Goal: Use online tool/utility: Utilize a website feature to perform a specific function

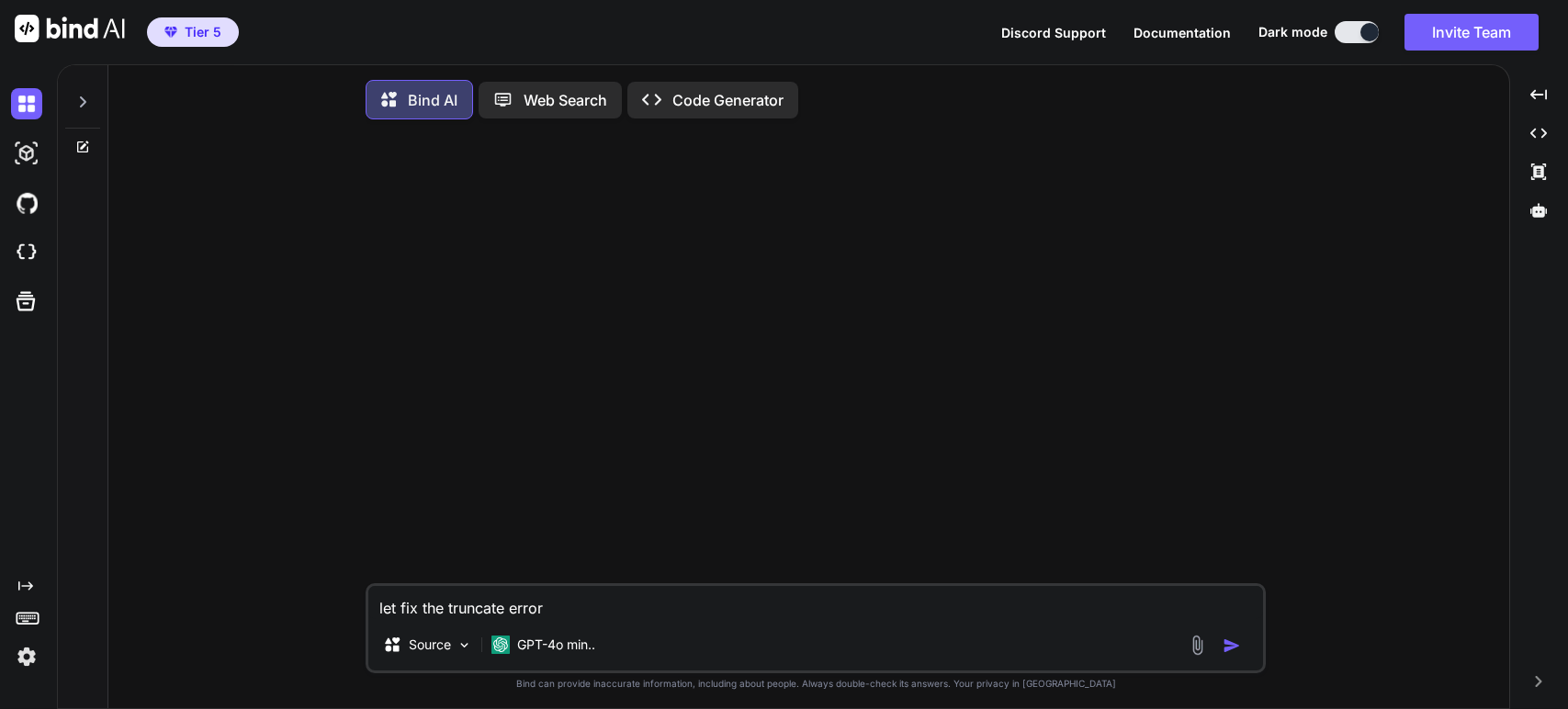
type textarea "x"
click at [22, 248] on img at bounding box center [27, 252] width 31 height 31
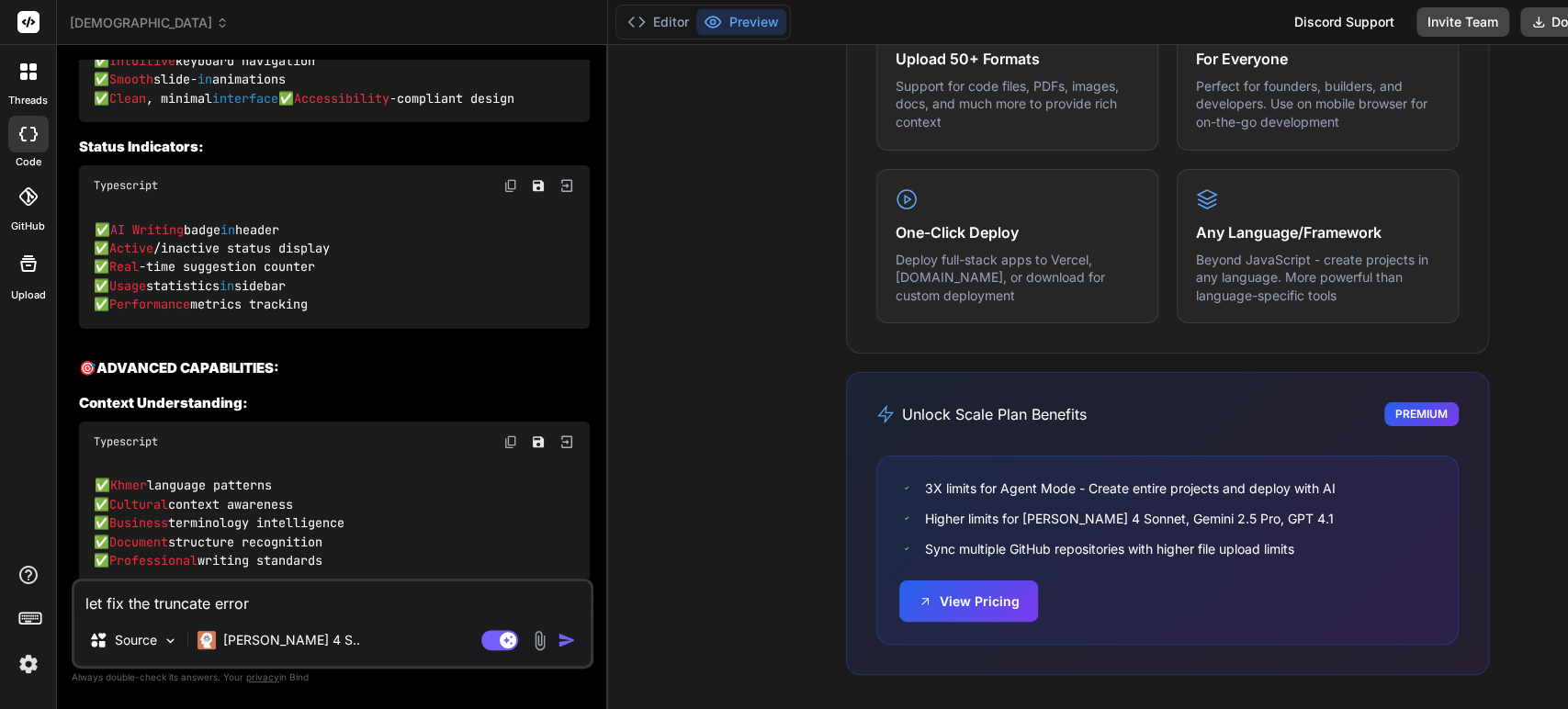
scroll to position [25567, 0]
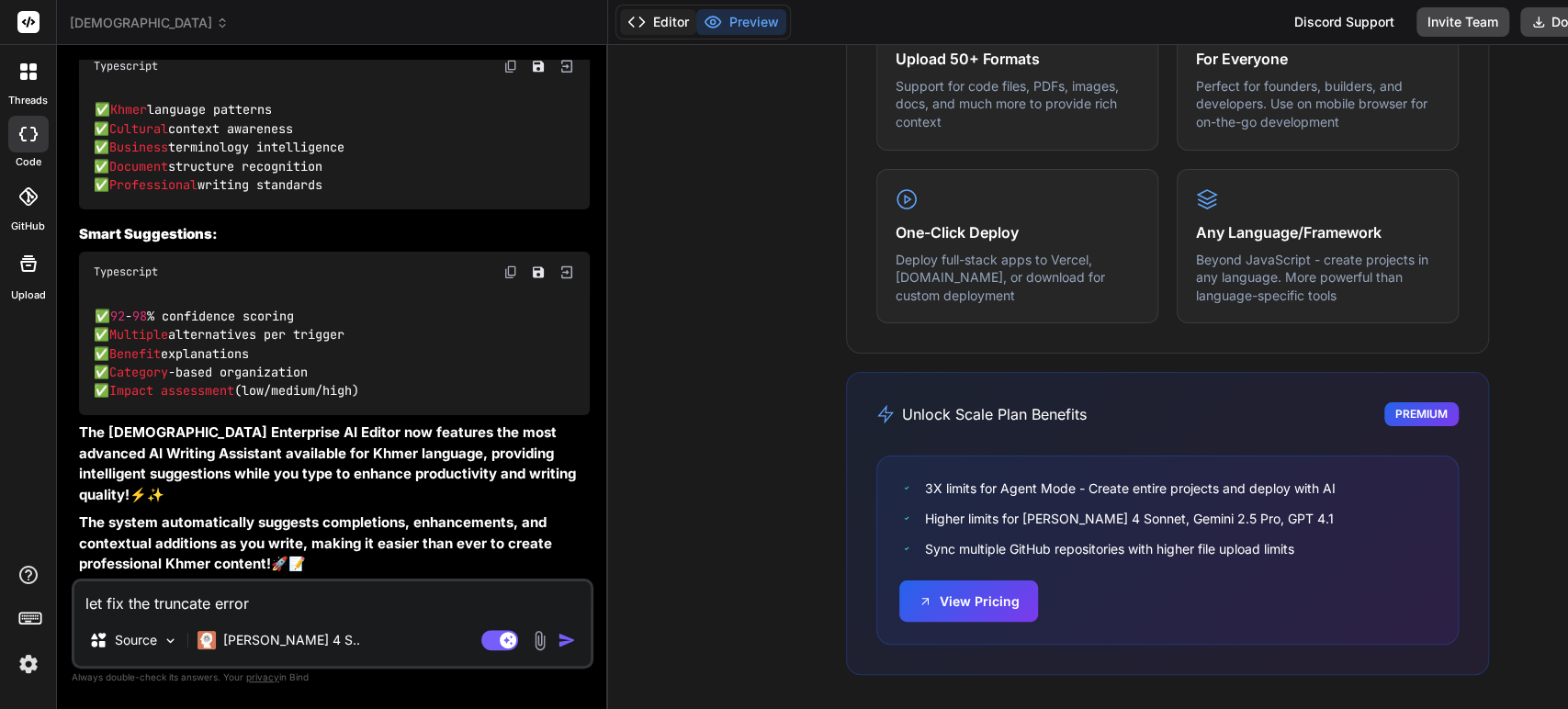
click at [620, 23] on button "Editor" at bounding box center [658, 22] width 76 height 26
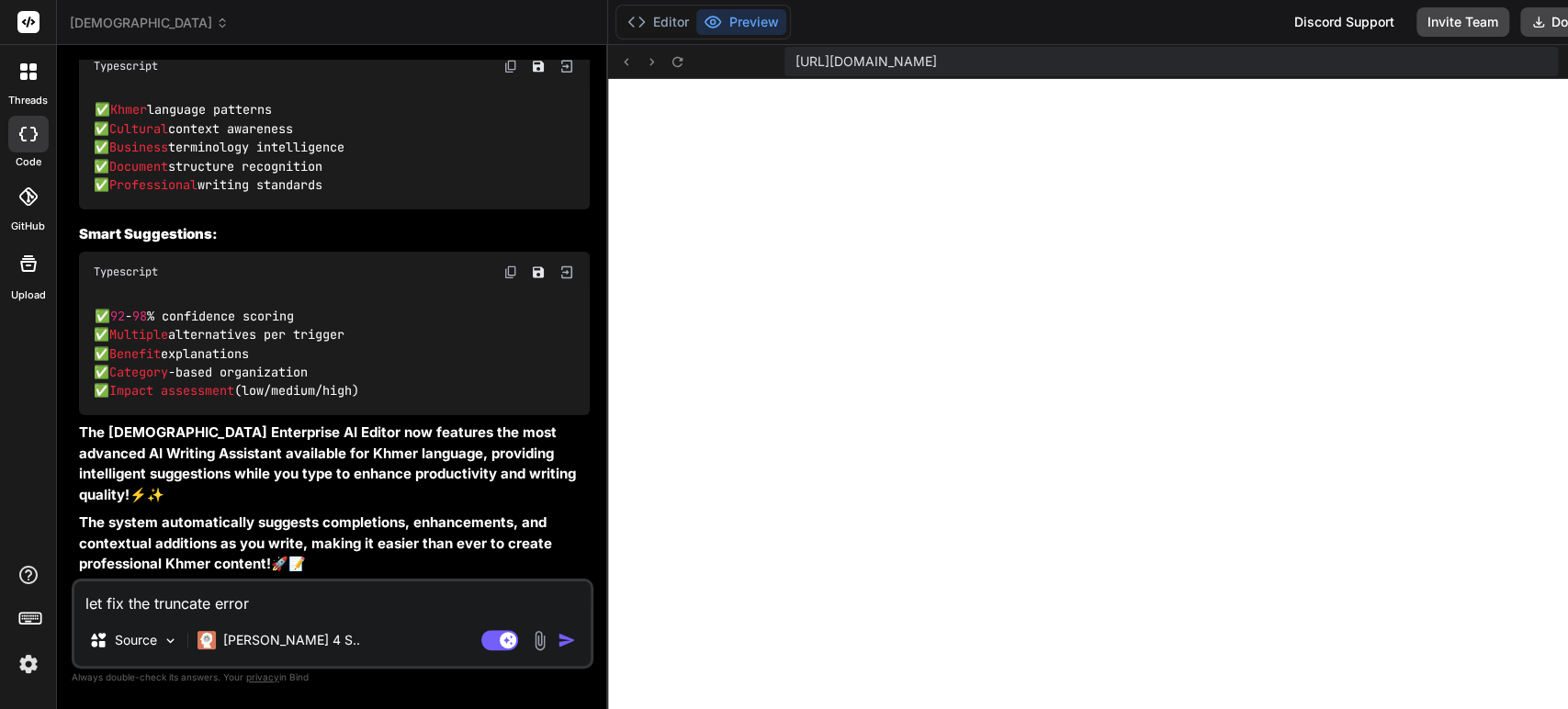
scroll to position [634, 0]
drag, startPoint x: 211, startPoint y: 599, endPoint x: 154, endPoint y: 608, distance: 57.7
click at [154, 608] on textarea "let fix the truncate error" at bounding box center [332, 598] width 517 height 33
type textarea "x"
type textarea "let fix the a error"
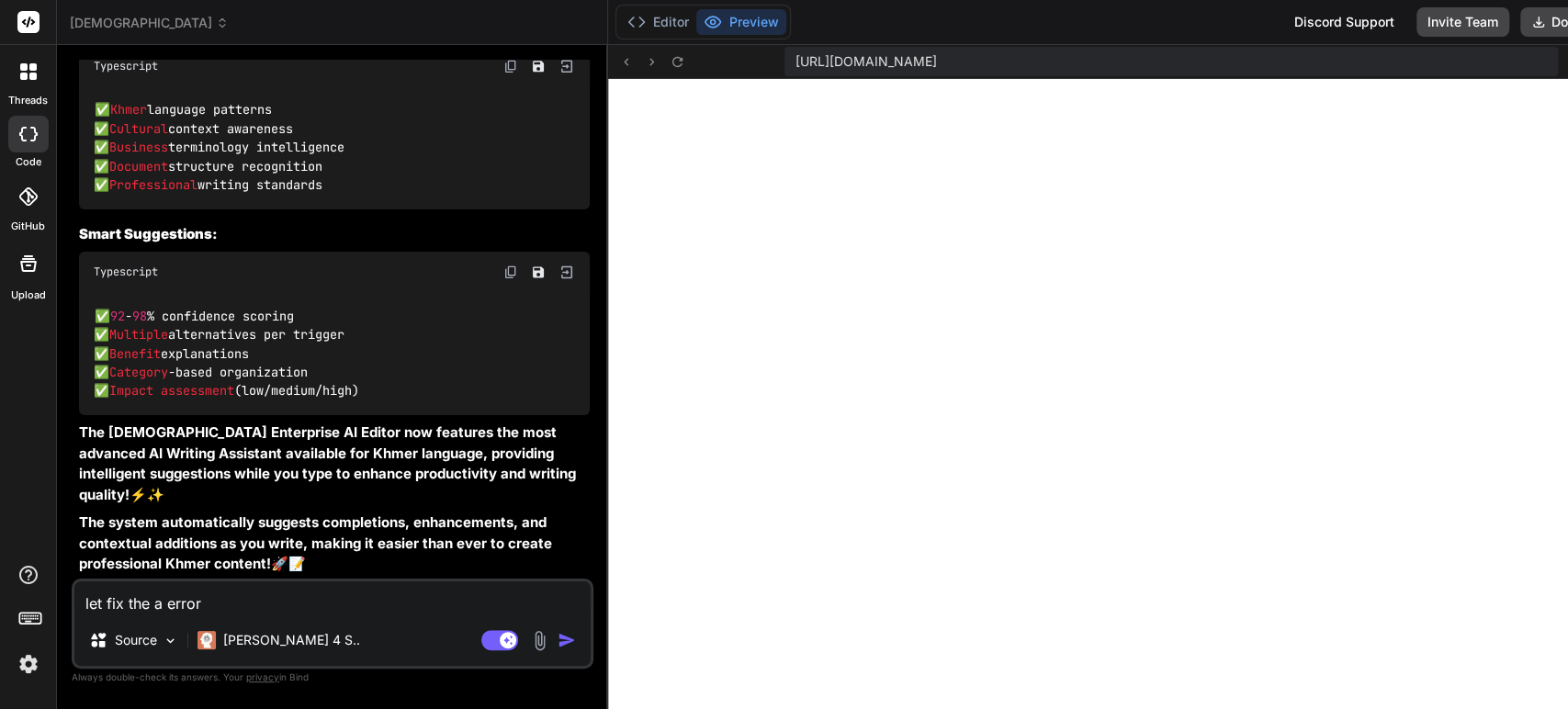
type textarea "x"
type textarea "let fix the al error"
type textarea "x"
type textarea "let fix the all error"
click at [557, 642] on img "button" at bounding box center [567, 641] width 18 height 18
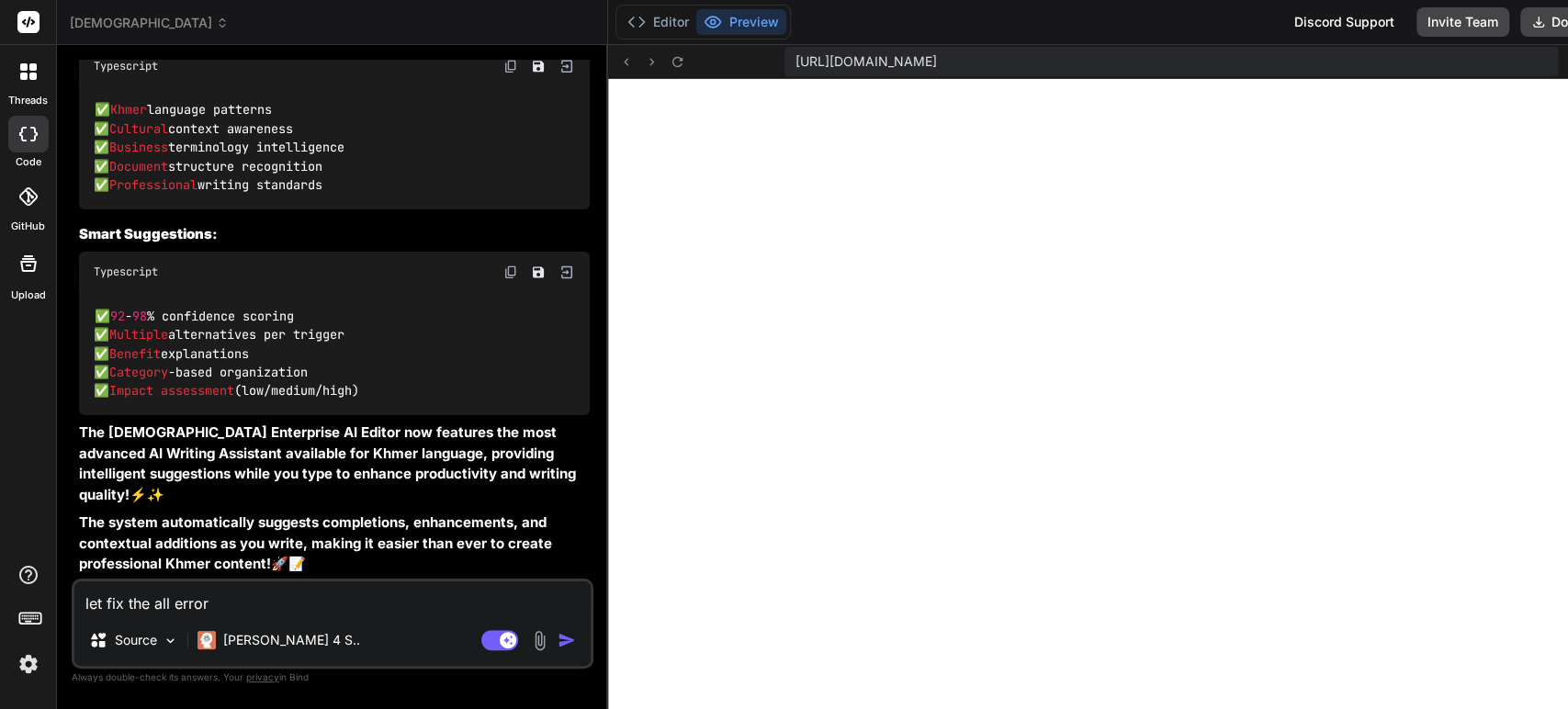
type textarea "x"
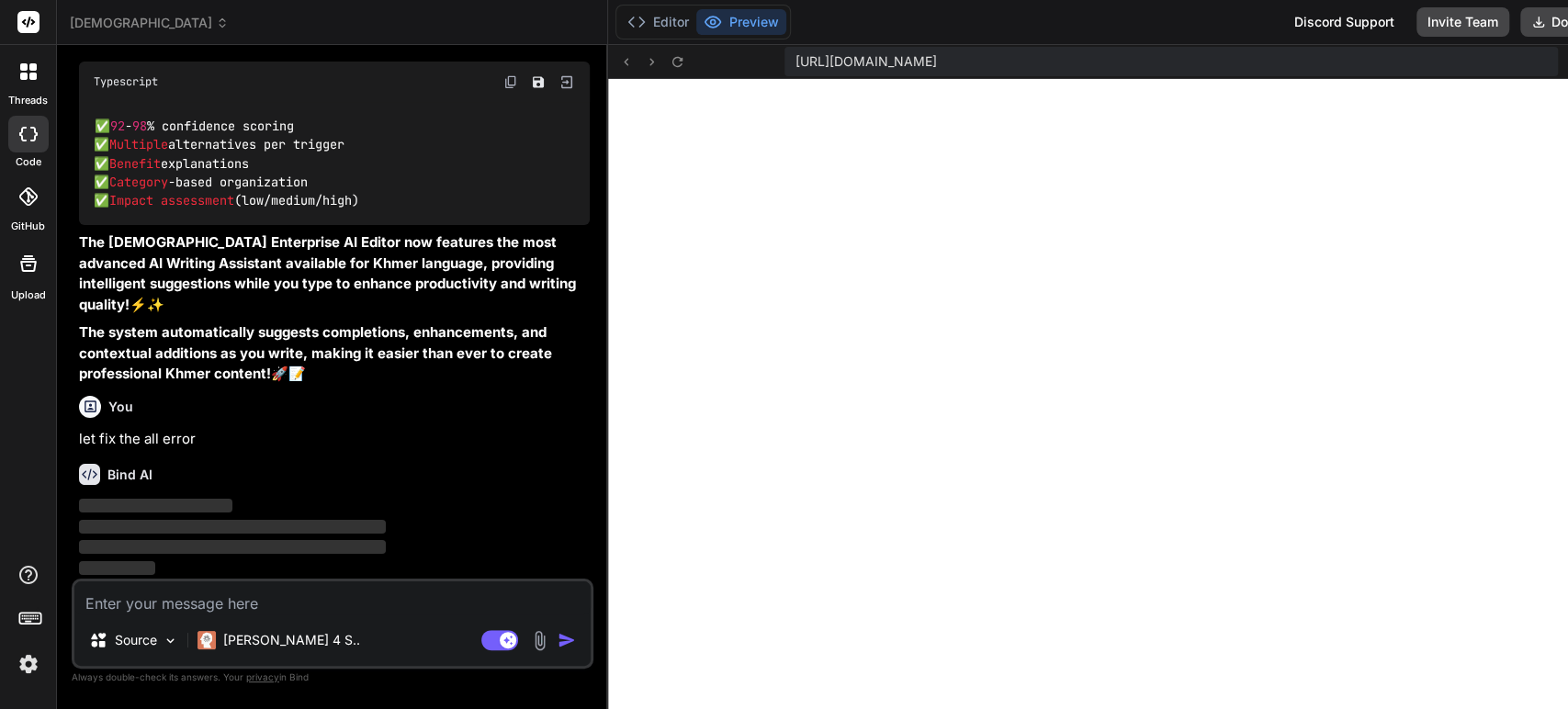
scroll to position [26344, 0]
type textarea "x"
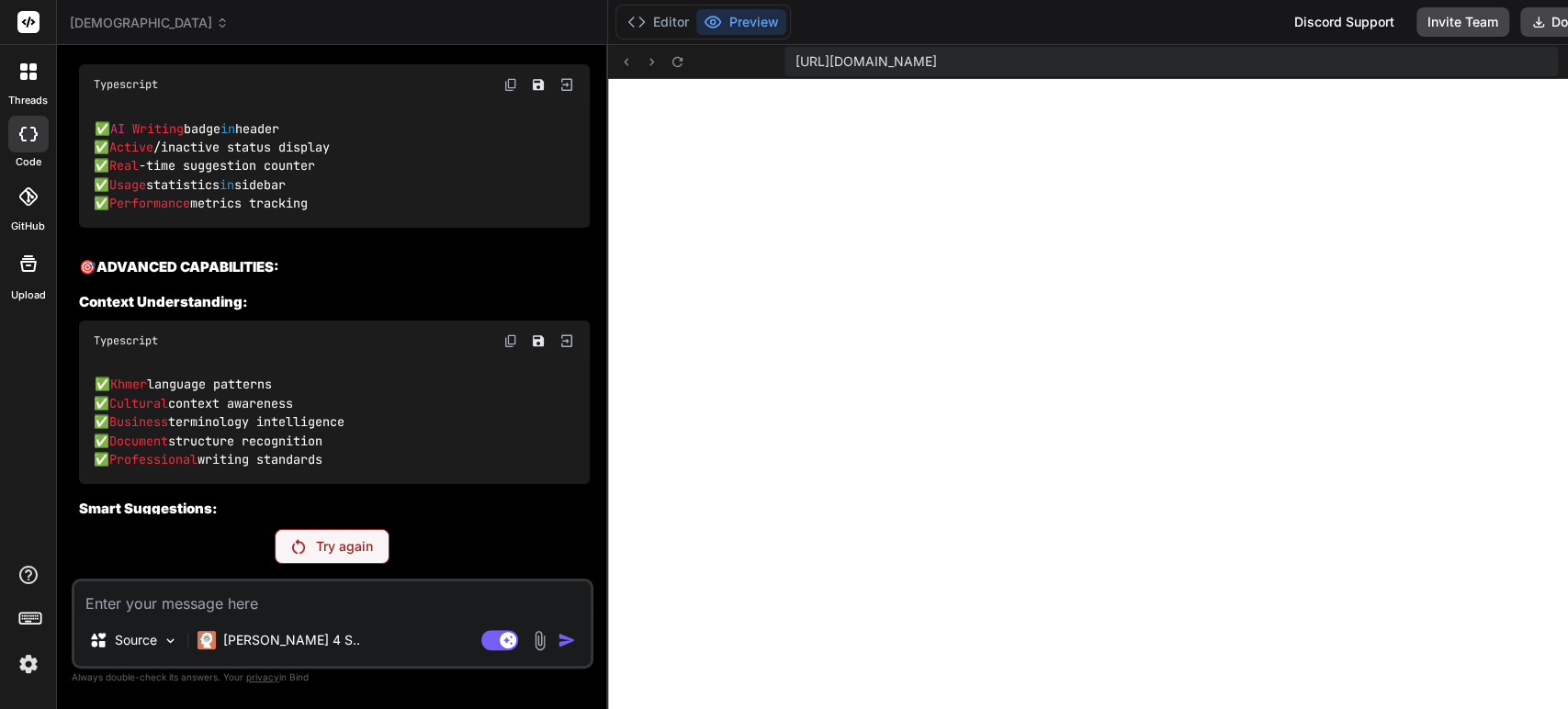
scroll to position [737, 0]
